Goal: Transaction & Acquisition: Purchase product/service

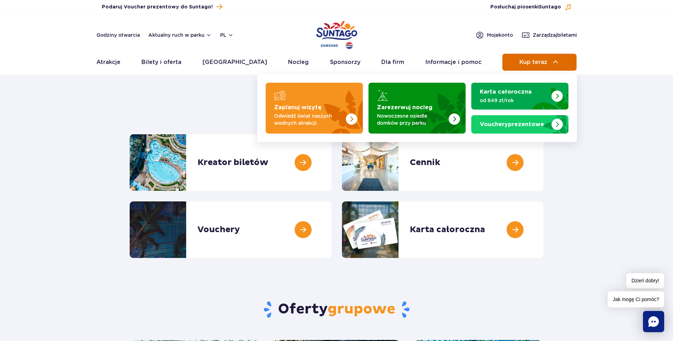
click at [533, 59] on span "Kup teraz" at bounding box center [533, 62] width 28 height 6
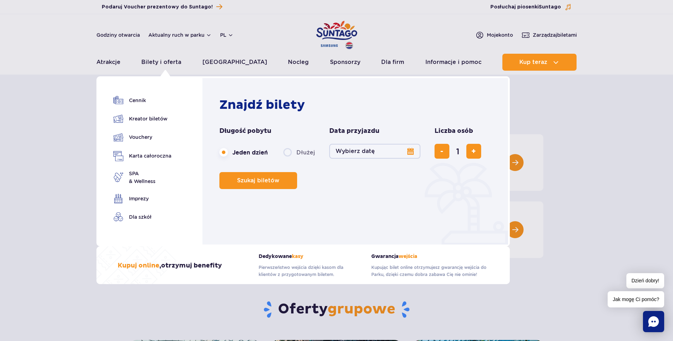
click at [286, 152] on label "Dłużej" at bounding box center [299, 152] width 32 height 15
click at [286, 158] on input "Dłużej" at bounding box center [287, 158] width 8 height 1
radio input "false"
radio input "true"
click at [472, 151] on span "dodaj bilet" at bounding box center [473, 151] width 5 height 0
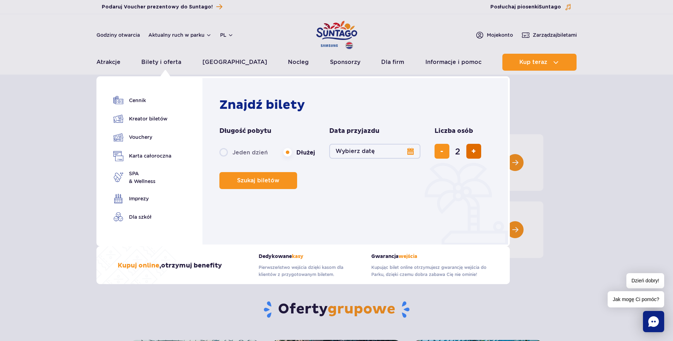
click at [472, 151] on span "dodaj bilet" at bounding box center [473, 151] width 5 height 0
type input "4"
click at [406, 150] on button "Wybierz datę" at bounding box center [374, 151] width 91 height 15
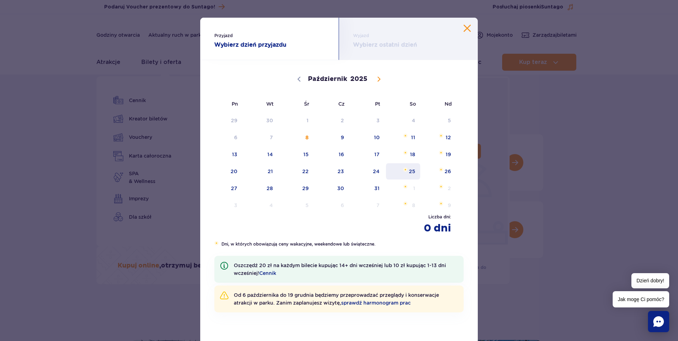
click at [413, 171] on span "25" at bounding box center [403, 171] width 36 height 16
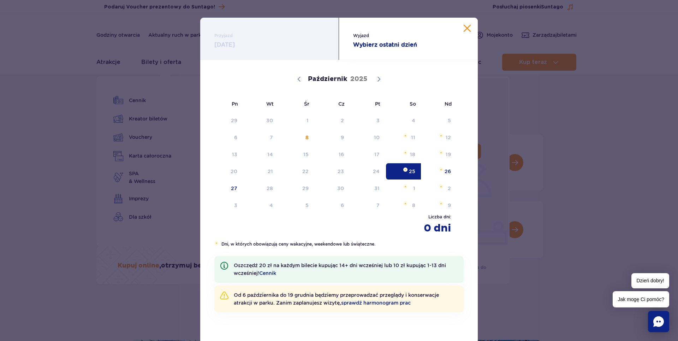
click at [404, 170] on span "Październik 25, 2025" at bounding box center [405, 169] width 4 height 4
radio input "true"
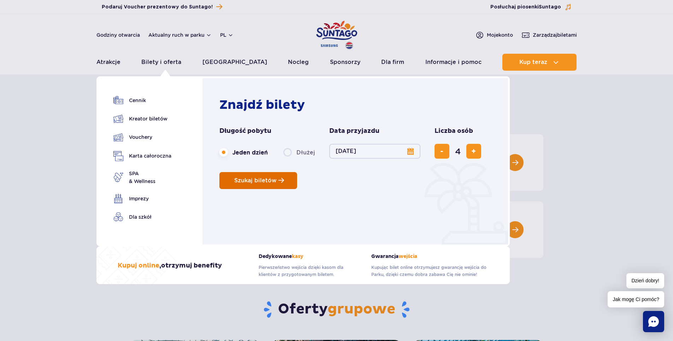
click at [279, 182] on span "Planowanie wizyty w Park of Poland" at bounding box center [281, 180] width 6 height 6
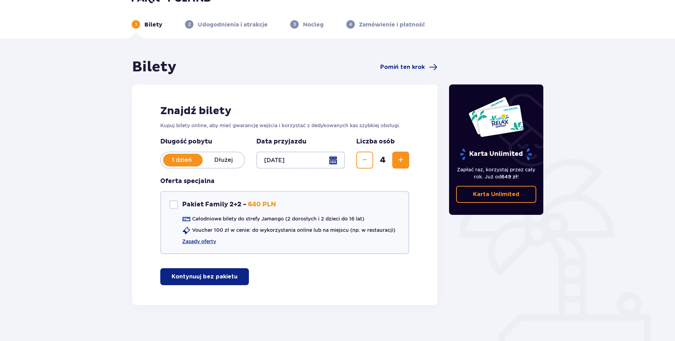
scroll to position [25, 0]
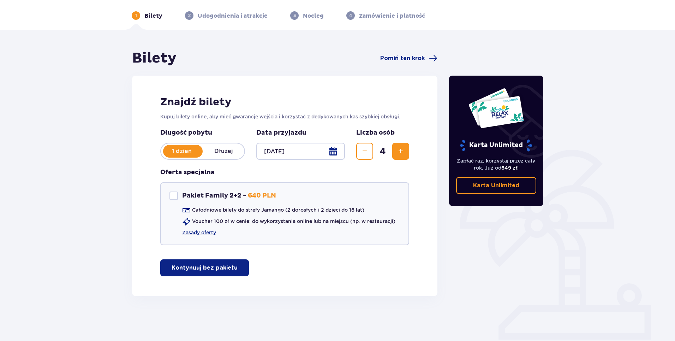
click at [189, 266] on p "Kontynuuj bez pakietu" at bounding box center [205, 268] width 66 height 8
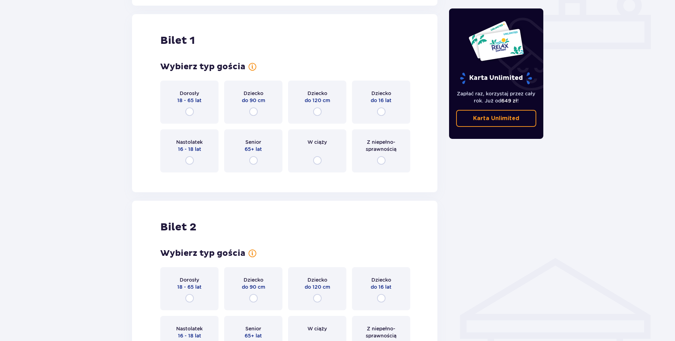
scroll to position [321, 0]
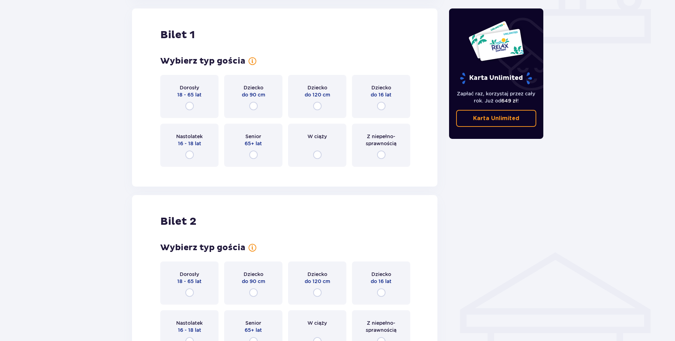
click at [192, 102] on input "radio" at bounding box center [189, 106] width 8 height 8
radio input "true"
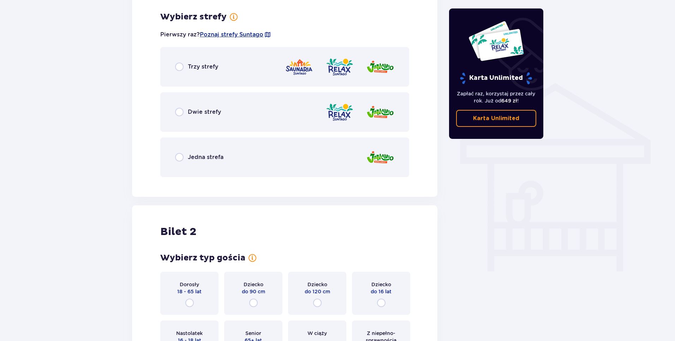
scroll to position [494, 0]
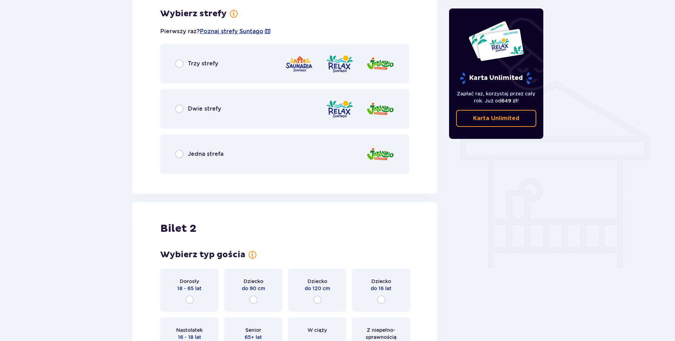
click at [179, 154] on input "radio" at bounding box center [179, 154] width 8 height 8
radio input "true"
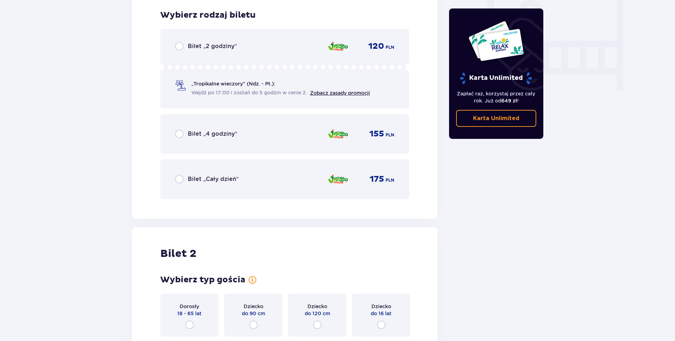
scroll to position [673, 0]
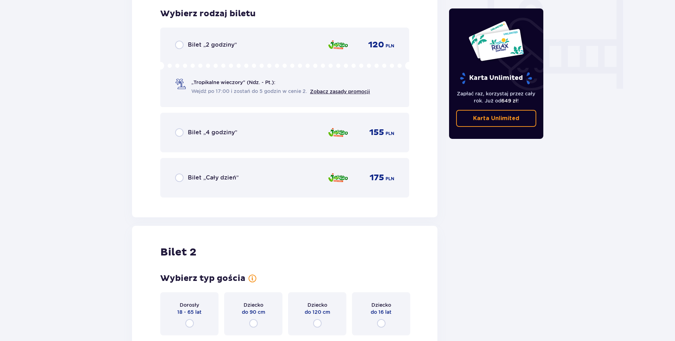
click at [184, 130] on div "Bilet „4 godziny”" at bounding box center [206, 132] width 62 height 8
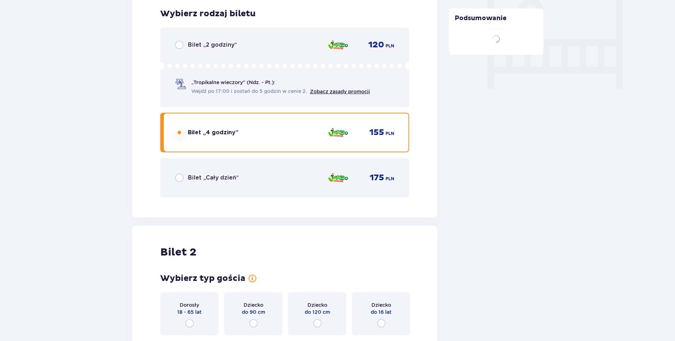
scroll to position [890, 0]
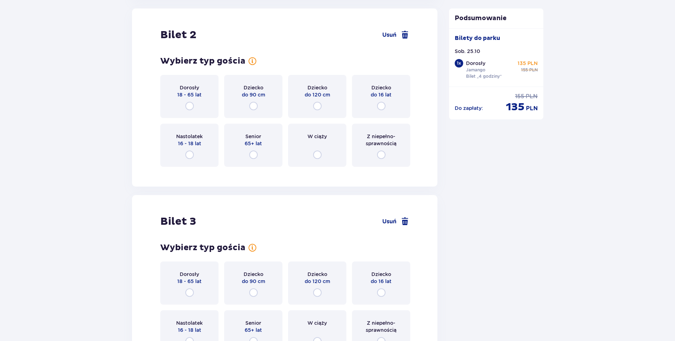
click at [189, 106] on input "radio" at bounding box center [189, 106] width 8 height 8
radio input "true"
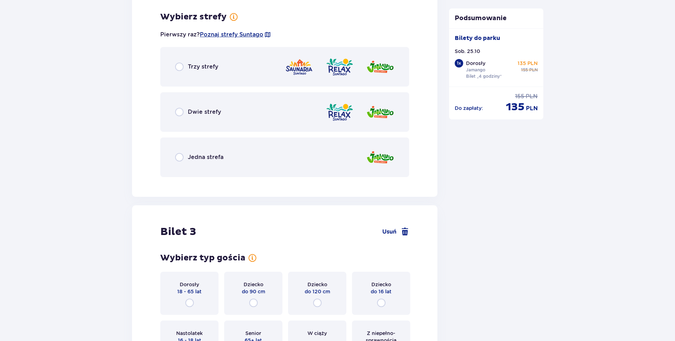
scroll to position [1063, 0]
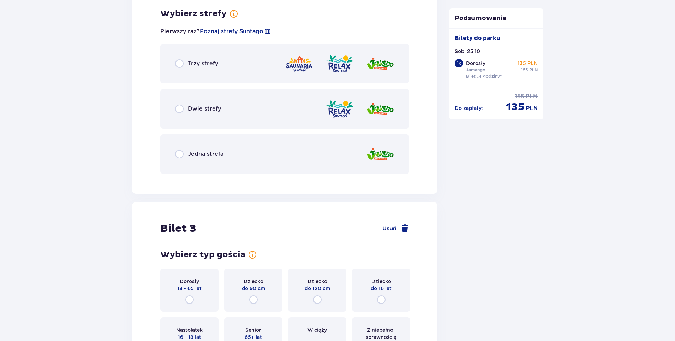
click at [178, 156] on input "radio" at bounding box center [179, 154] width 8 height 8
radio input "true"
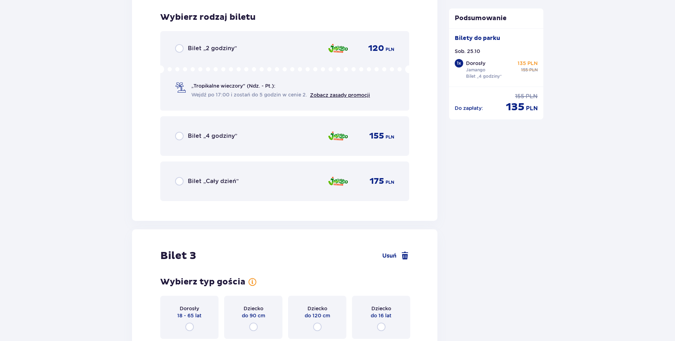
scroll to position [1242, 0]
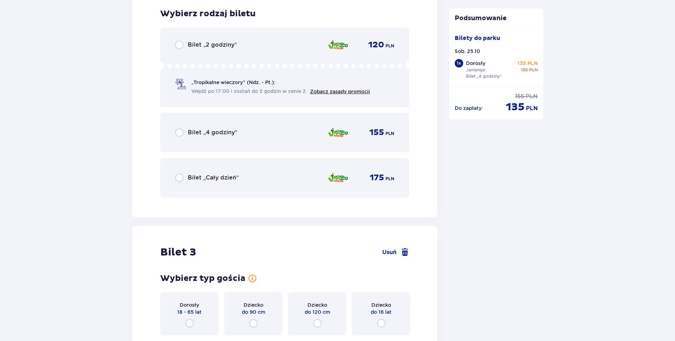
click at [181, 131] on input "radio" at bounding box center [179, 132] width 8 height 8
radio input "true"
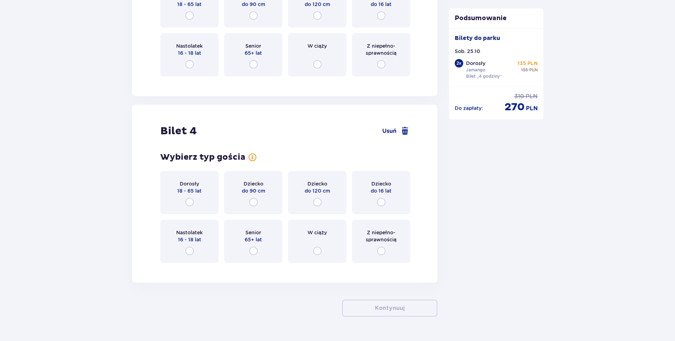
scroll to position [1566, 0]
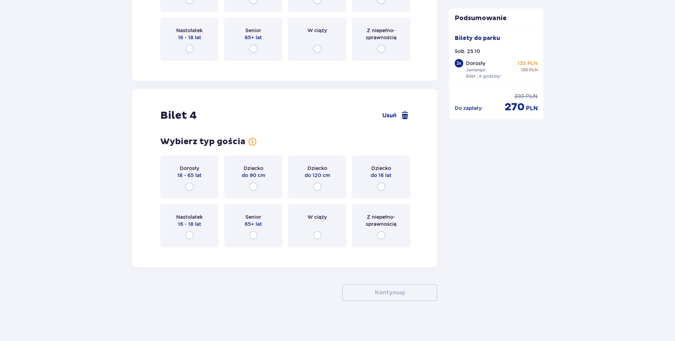
click at [380, 186] on input "radio" at bounding box center [381, 186] width 8 height 8
radio input "true"
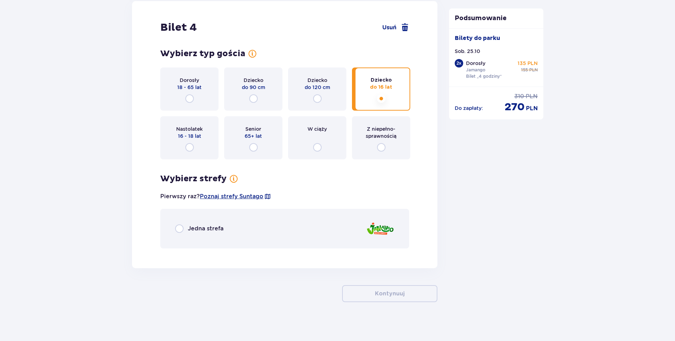
scroll to position [1657, 0]
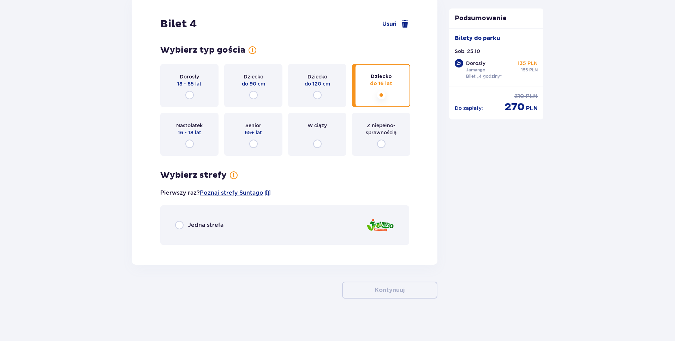
click at [182, 224] on input "radio" at bounding box center [179, 225] width 8 height 8
radio input "true"
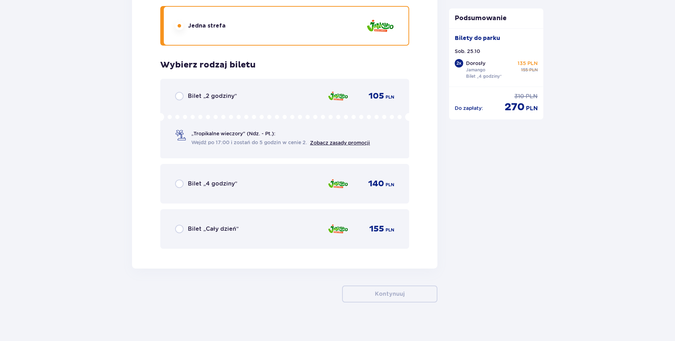
scroll to position [1860, 0]
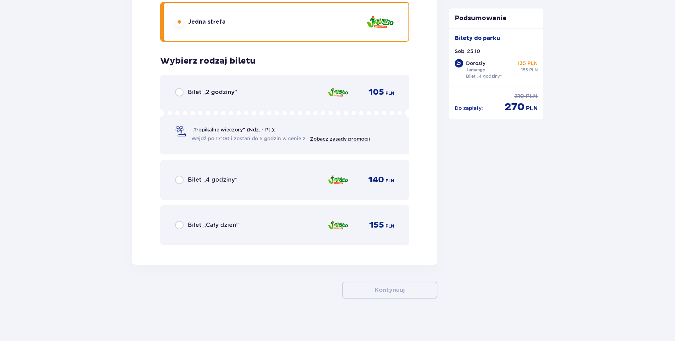
click at [180, 180] on input "radio" at bounding box center [179, 180] width 8 height 8
radio input "true"
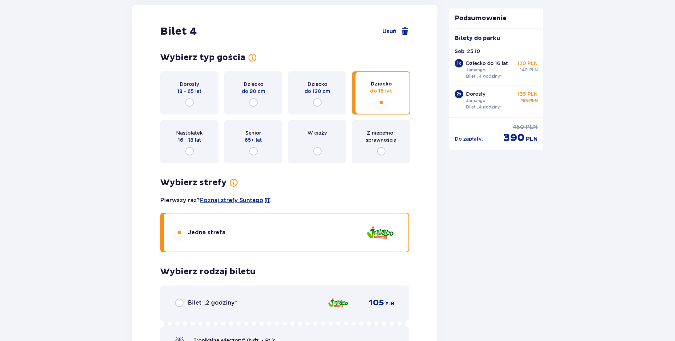
scroll to position [1507, 0]
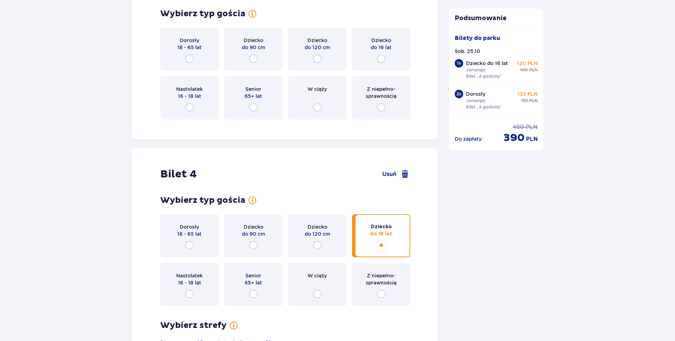
click at [381, 58] on input "radio" at bounding box center [381, 58] width 8 height 8
radio input "true"
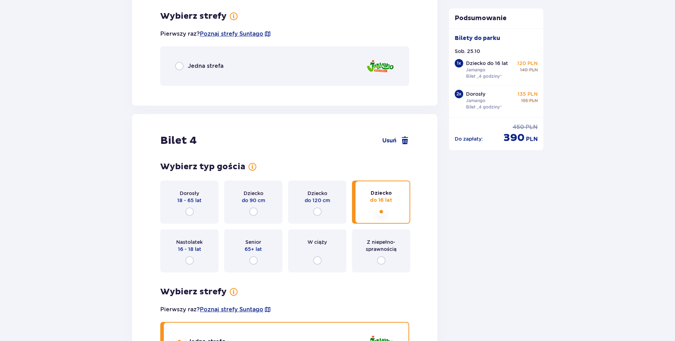
scroll to position [1632, 0]
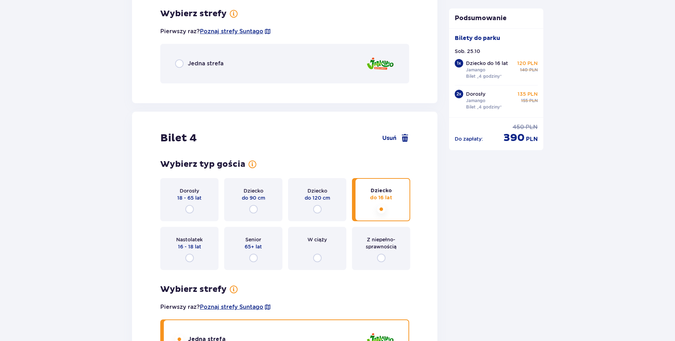
click at [181, 63] on input "radio" at bounding box center [179, 63] width 8 height 8
radio input "true"
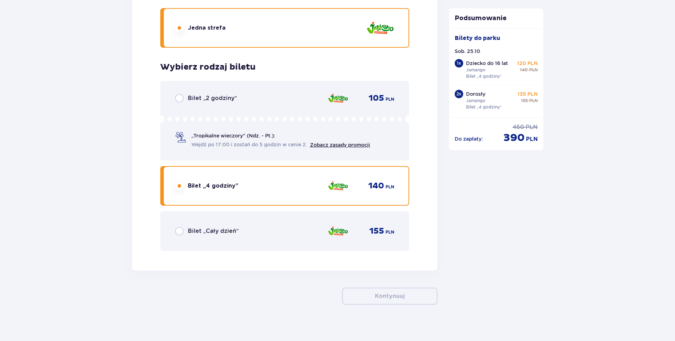
scroll to position [2152, 0]
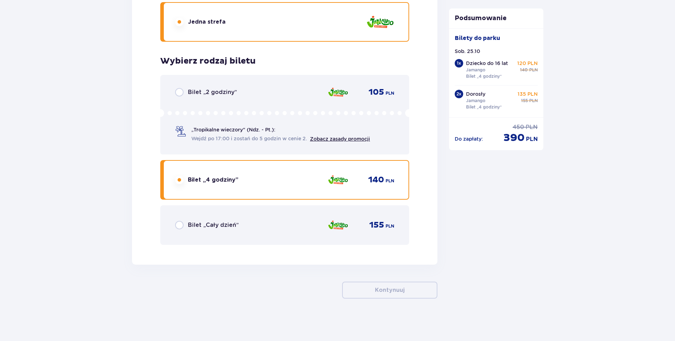
click at [303, 290] on div "Kontynuuj" at bounding box center [285, 290] width 306 height 17
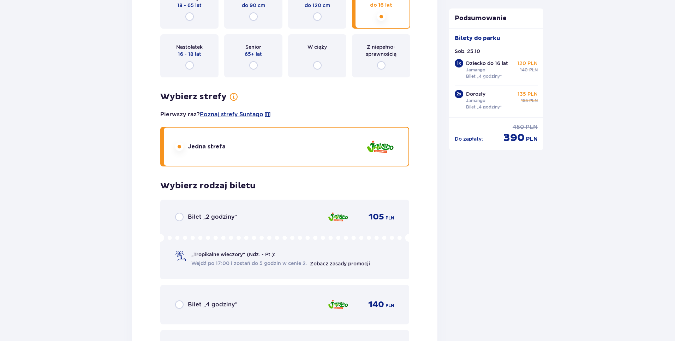
scroll to position [1590, 0]
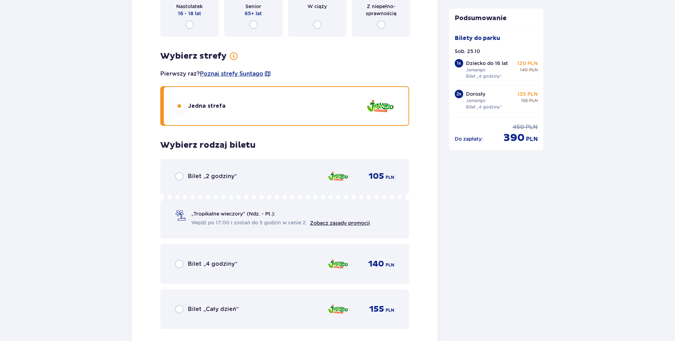
click at [179, 264] on input "radio" at bounding box center [179, 264] width 8 height 8
radio input "true"
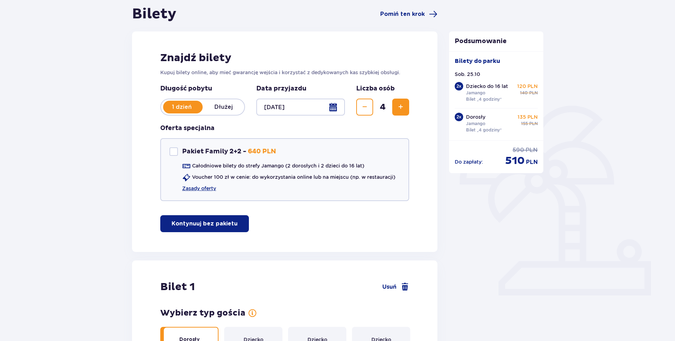
scroll to position [0, 0]
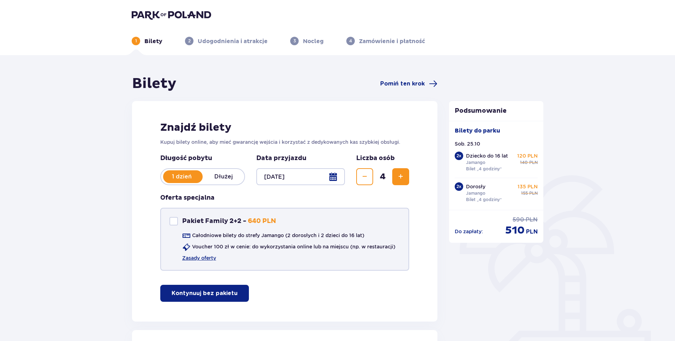
click at [172, 220] on div "Pakiet Family 2+2" at bounding box center [174, 221] width 8 height 8
checkbox input "true"
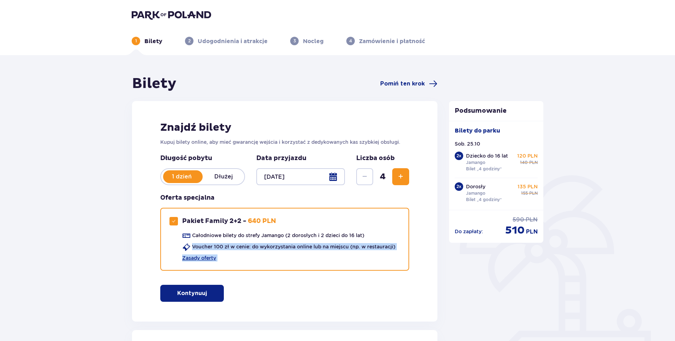
drag, startPoint x: 156, startPoint y: 266, endPoint x: 174, endPoint y: 293, distance: 32.2
click at [174, 293] on div "Znajdź bilety Kupuj bilety online, aby mieć gwarancję wejścia i korzystać z ded…" at bounding box center [285, 211] width 306 height 220
drag, startPoint x: 174, startPoint y: 293, endPoint x: 179, endPoint y: 293, distance: 4.6
click at [179, 293] on p "Kontynuuj" at bounding box center [192, 293] width 30 height 8
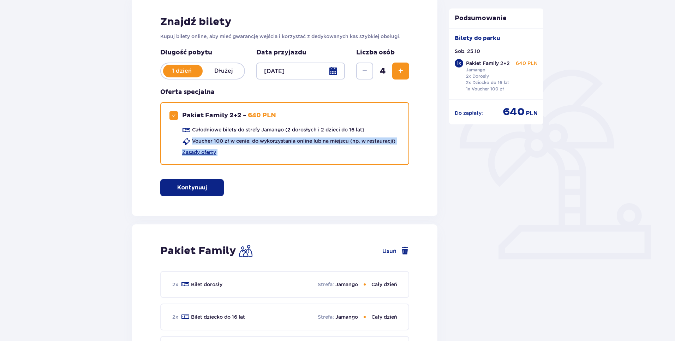
scroll to position [106, 0]
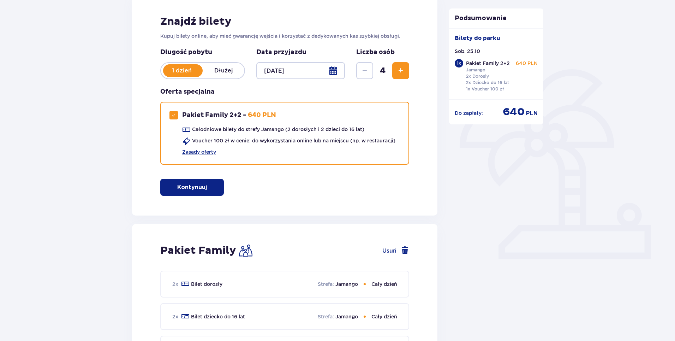
click at [549, 180] on div "Podsumowanie Usunięto bilety z zamówienia Bilety do parku Sob. 25.10 1 x Pakiet…" at bounding box center [497, 263] width 106 height 588
click at [184, 186] on p "Kontynuuj" at bounding box center [192, 187] width 30 height 8
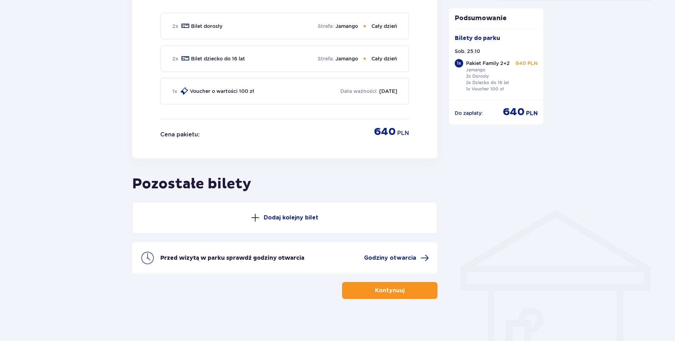
scroll to position [364, 0]
click at [367, 291] on button "Kontynuuj" at bounding box center [389, 290] width 95 height 17
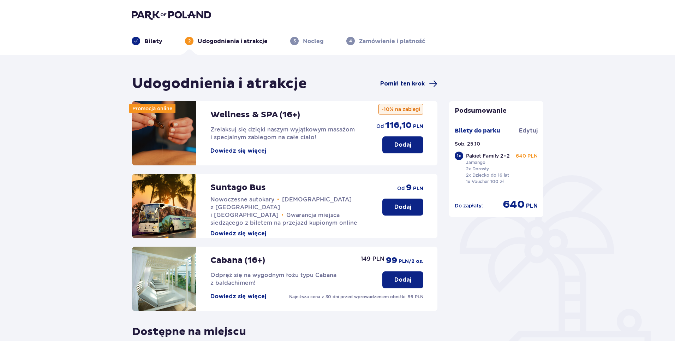
click at [402, 83] on span "Pomiń ten krok" at bounding box center [402, 84] width 45 height 8
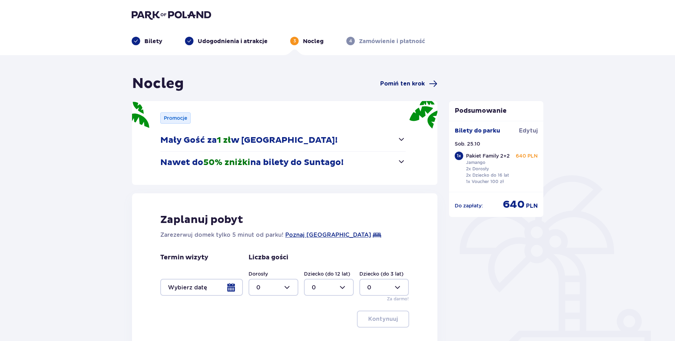
click at [412, 81] on span "Pomiń ten krok" at bounding box center [402, 84] width 45 height 8
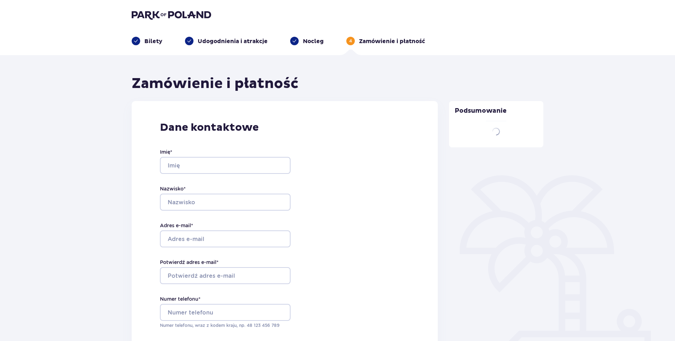
type input "Iwona"
type input "Konieczna"
type input "i.konieczna00@gmail.com"
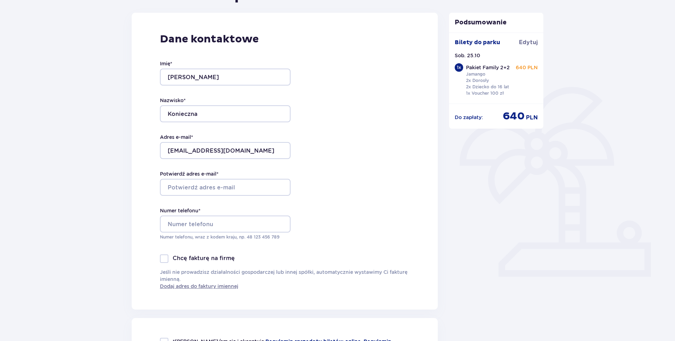
scroll to position [106, 0]
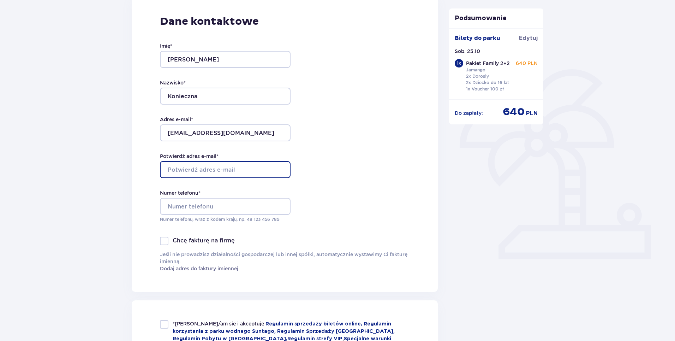
click at [209, 171] on input "Potwierdź adres e-mail *" at bounding box center [225, 169] width 131 height 17
type input "i.konieczna00@gmail.com"
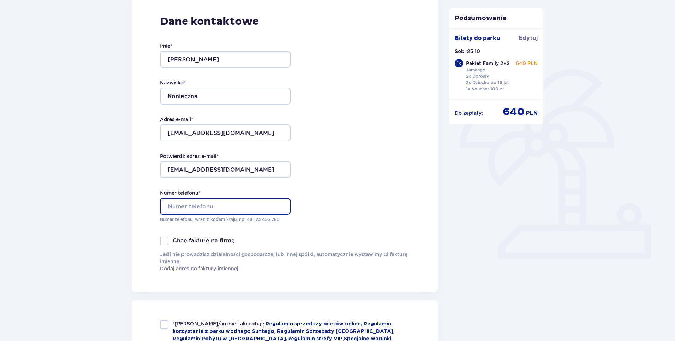
type input "883990691"
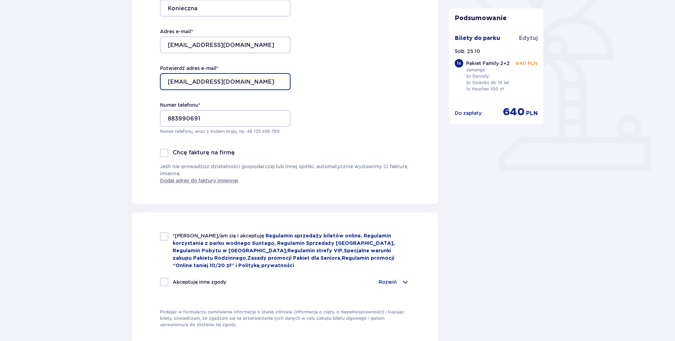
scroll to position [212, 0]
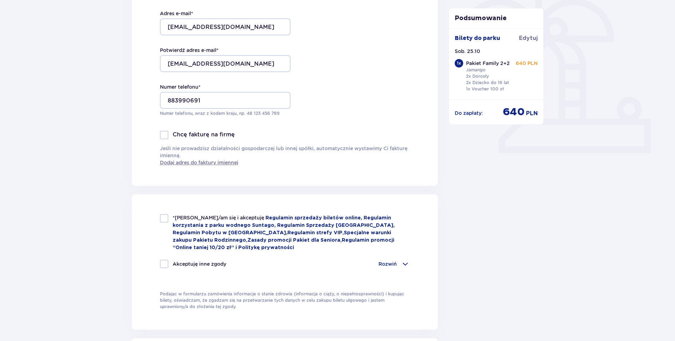
drag, startPoint x: 163, startPoint y: 217, endPoint x: 169, endPoint y: 222, distance: 8.2
click at [163, 217] on div at bounding box center [164, 218] width 8 height 8
checkbox input "true"
click at [406, 263] on span at bounding box center [405, 264] width 8 height 8
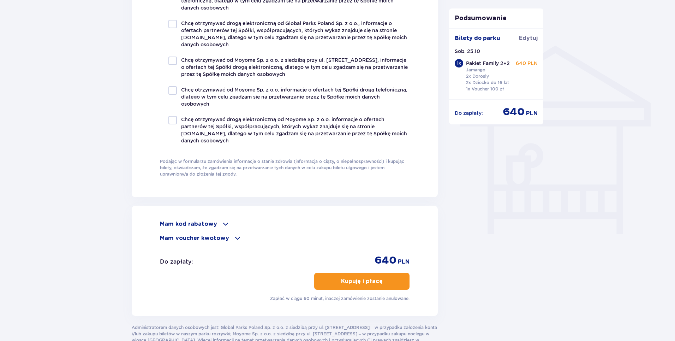
scroll to position [530, 0]
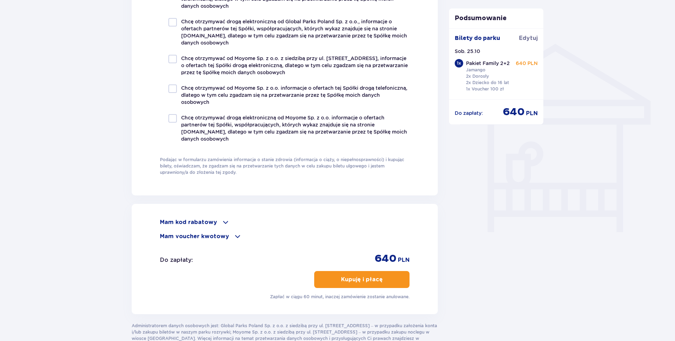
click at [361, 277] on p "Kupuję i płacę" at bounding box center [362, 280] width 42 height 8
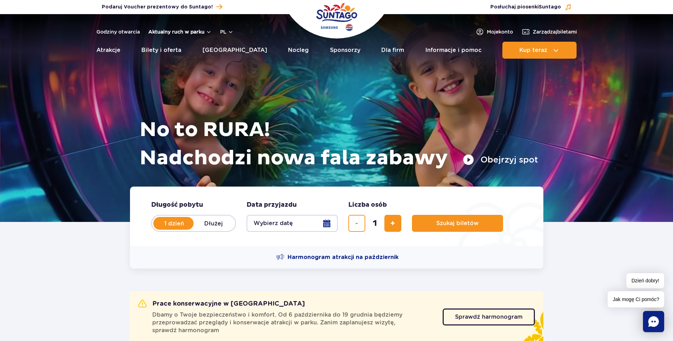
click at [209, 32] on button "Aktualny ruch w parku" at bounding box center [179, 32] width 63 height 6
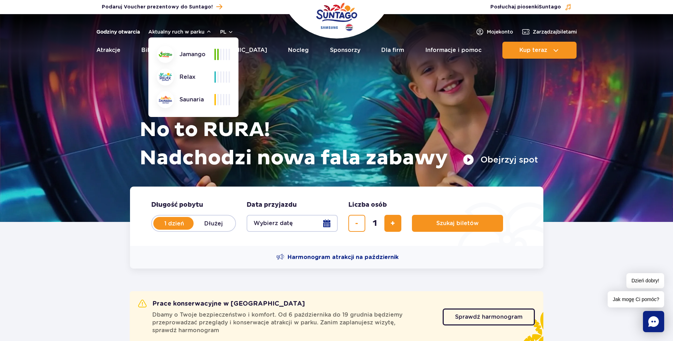
click at [123, 30] on link "Godziny otwarcia" at bounding box center [117, 31] width 43 height 7
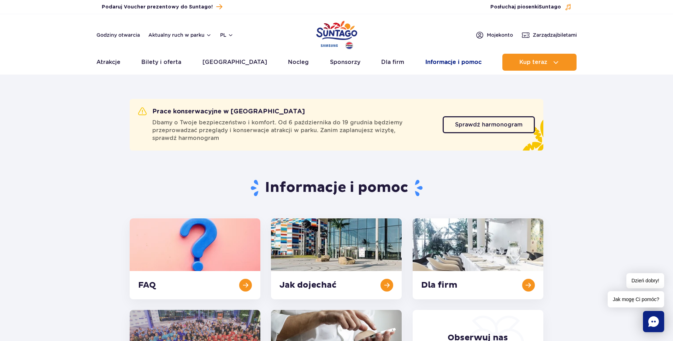
click at [428, 61] on link "Informacje i pomoc" at bounding box center [453, 62] width 56 height 17
click at [461, 126] on span "Sprawdź harmonogram" at bounding box center [483, 125] width 67 height 6
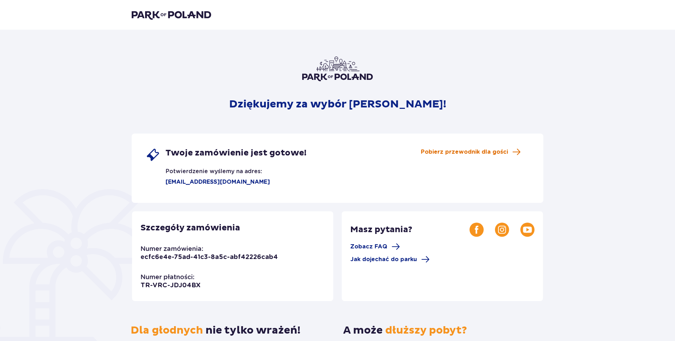
click at [499, 151] on span "Pobierz przewodnik dla gości" at bounding box center [464, 152] width 87 height 8
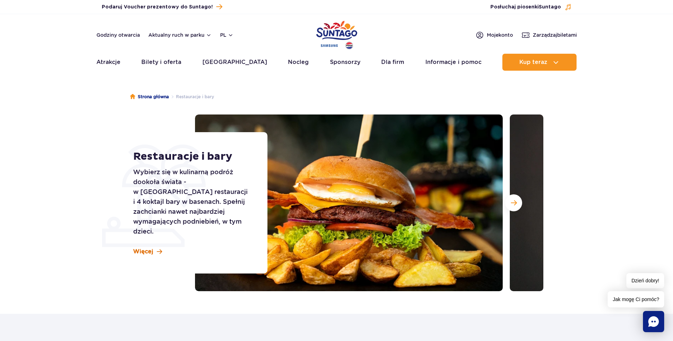
click at [144, 248] on span "Więcej" at bounding box center [143, 252] width 20 height 8
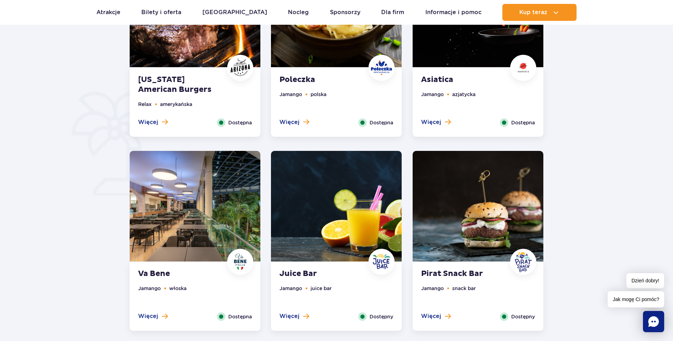
scroll to position [384, 0]
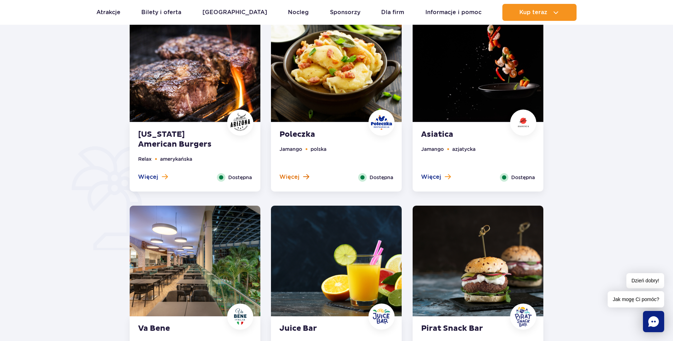
click at [292, 176] on span "Więcej" at bounding box center [289, 177] width 20 height 8
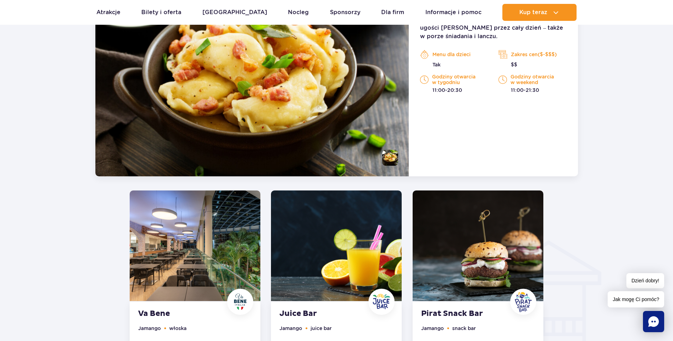
scroll to position [655, 0]
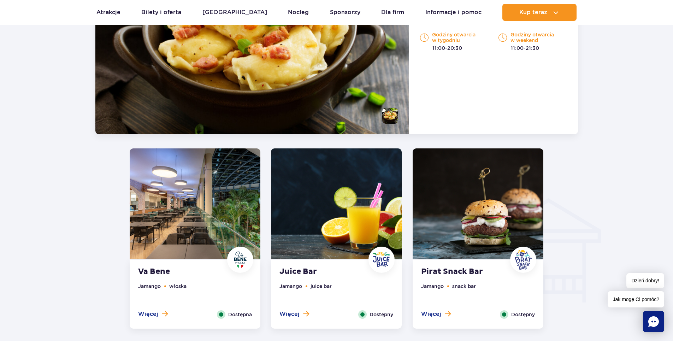
click at [493, 213] on img at bounding box center [478, 203] width 131 height 111
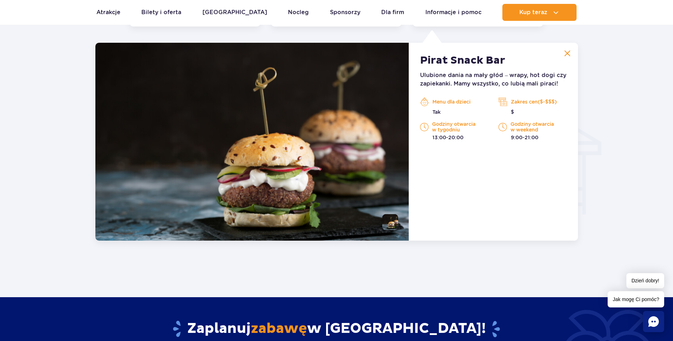
scroll to position [744, 0]
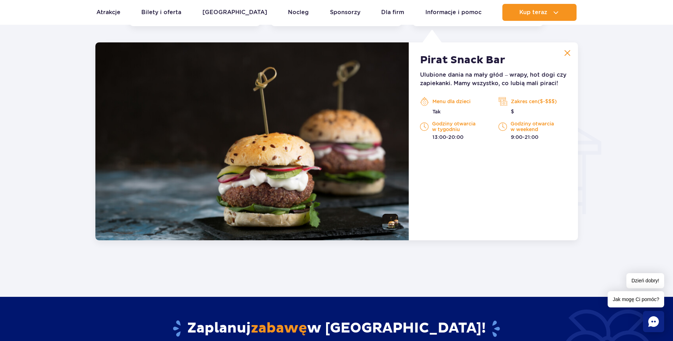
click at [569, 53] on img at bounding box center [567, 53] width 6 height 6
